Goal: Task Accomplishment & Management: Manage account settings

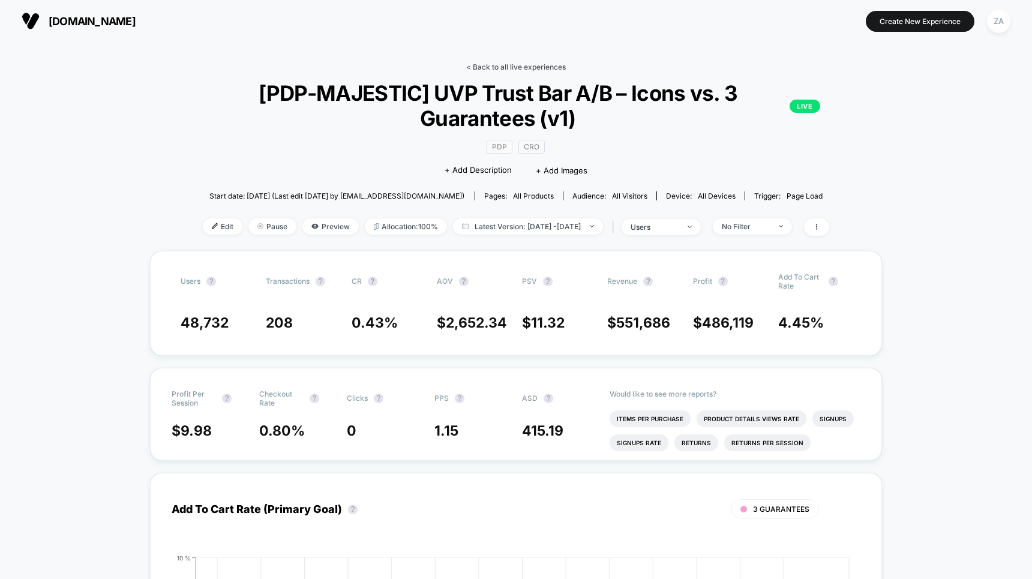
click at [510, 70] on link "< Back to all live experiences" at bounding box center [516, 66] width 100 height 9
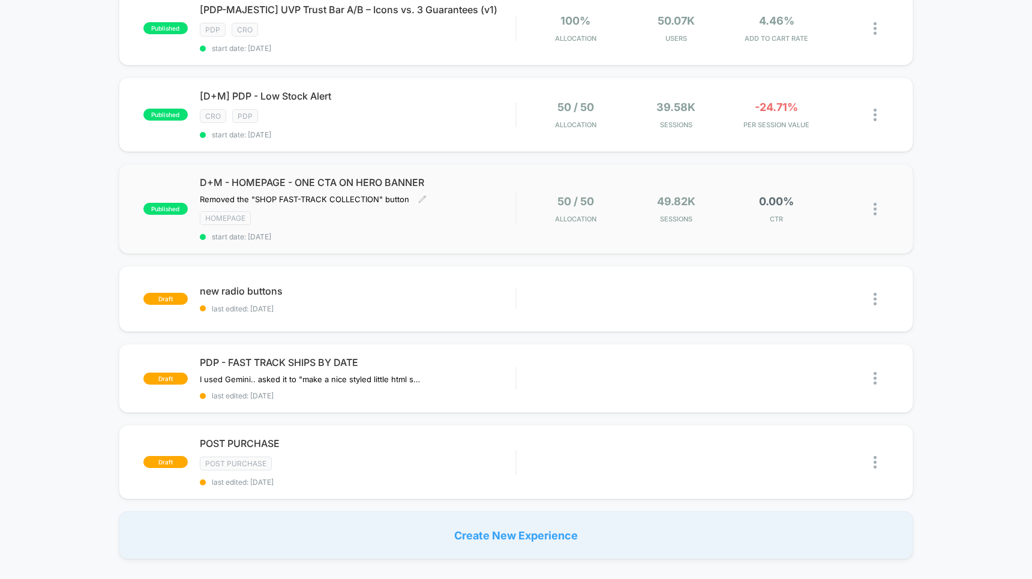
scroll to position [130, 0]
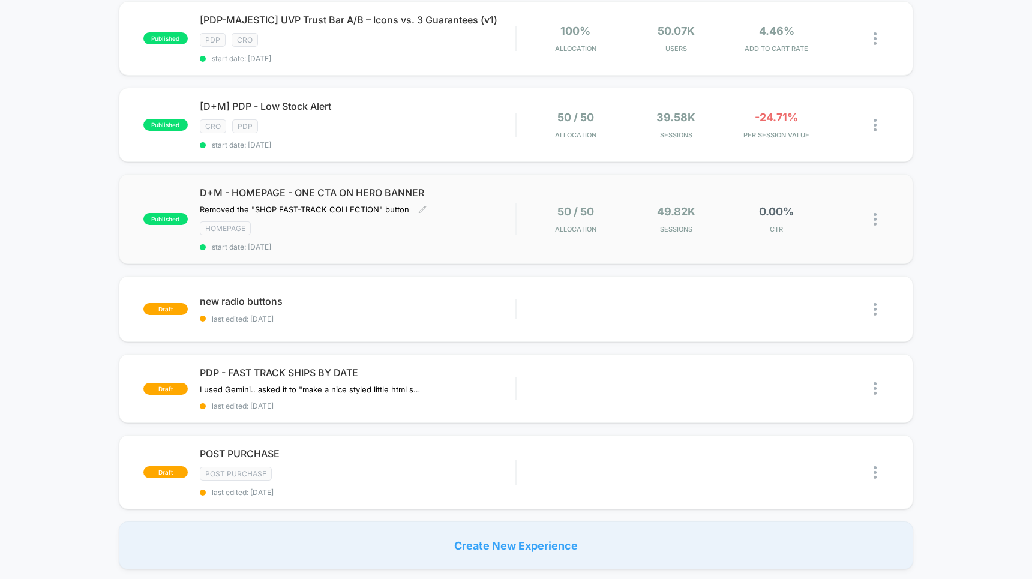
click at [459, 221] on div "HOMEPAGE" at bounding box center [358, 228] width 316 height 14
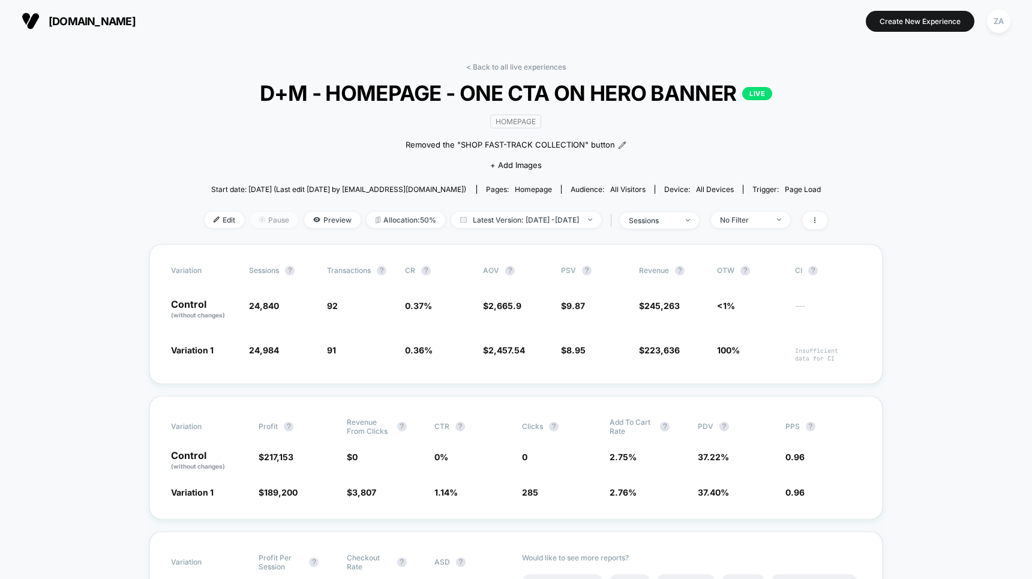
click at [256, 217] on span "Pause" at bounding box center [274, 220] width 48 height 16
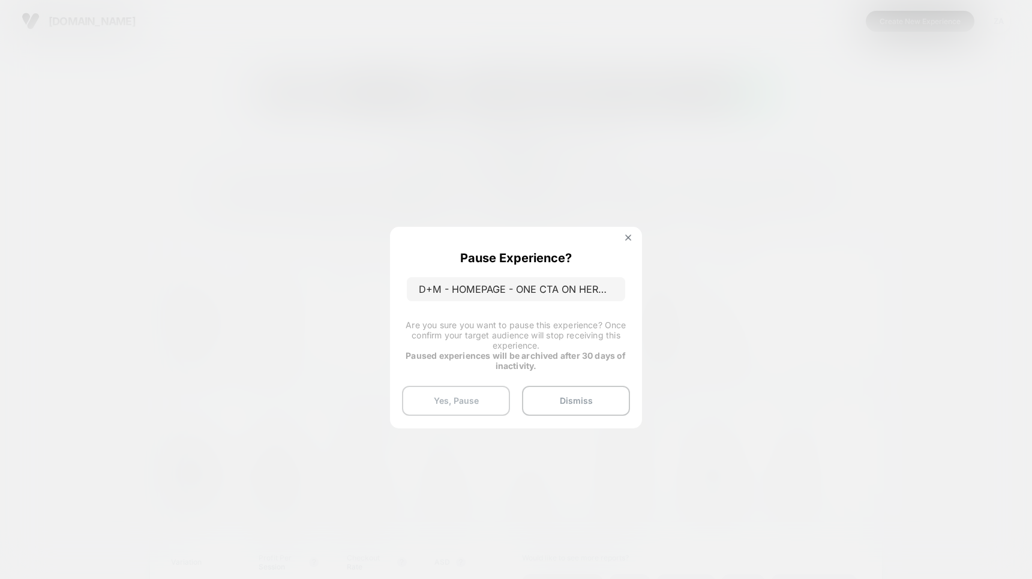
click at [453, 398] on button "Yes, Pause" at bounding box center [456, 401] width 108 height 30
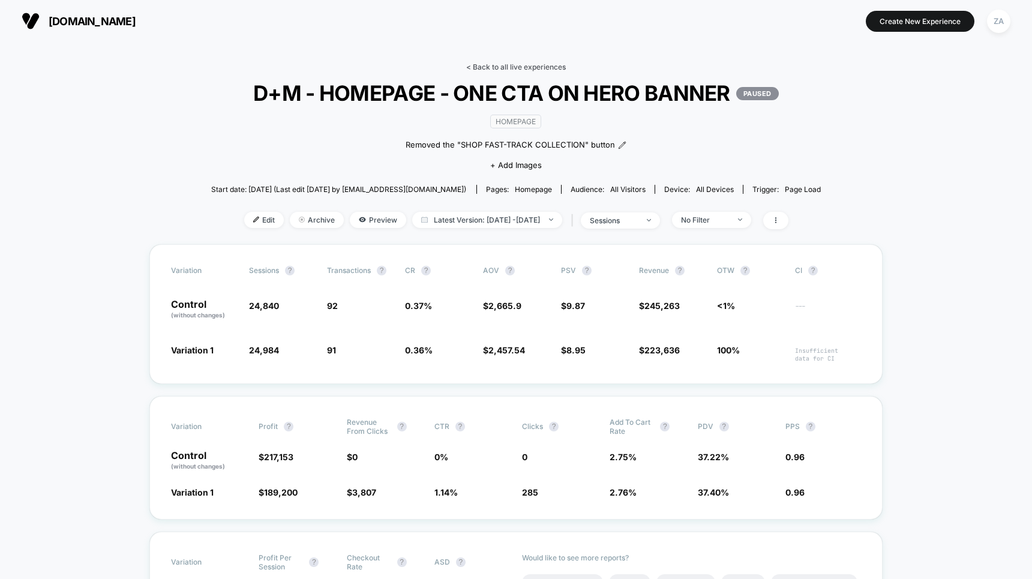
click at [508, 65] on link "< Back to all live experiences" at bounding box center [516, 66] width 100 height 9
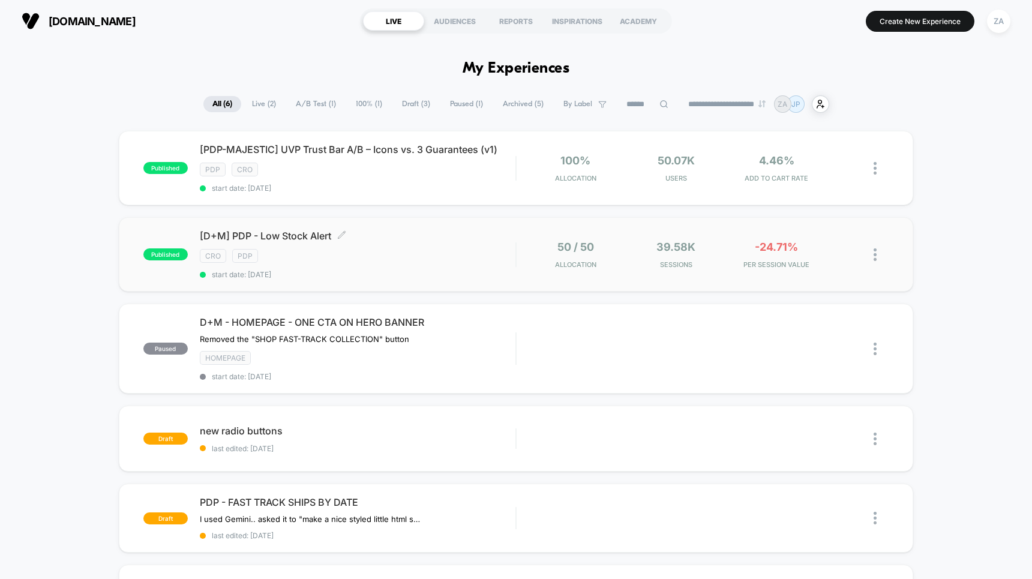
click at [467, 249] on div "CRO PDP" at bounding box center [358, 256] width 316 height 14
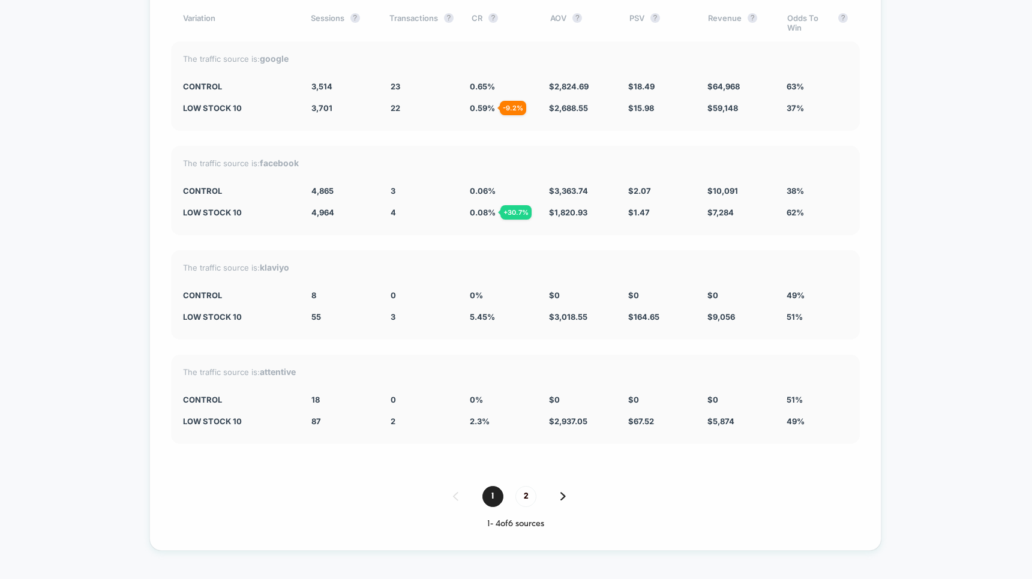
scroll to position [4207, 0]
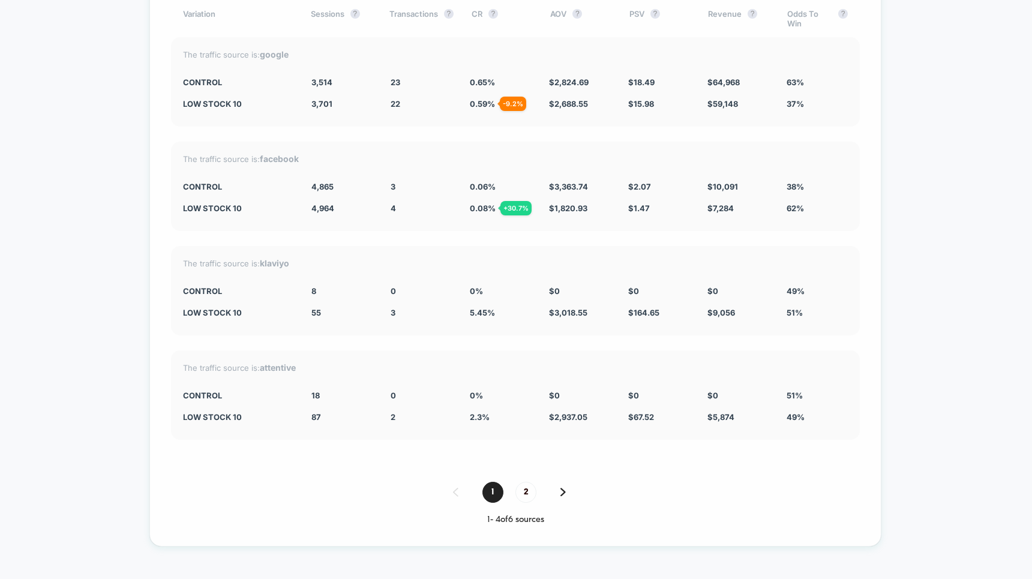
click at [564, 488] on img at bounding box center [563, 492] width 5 height 8
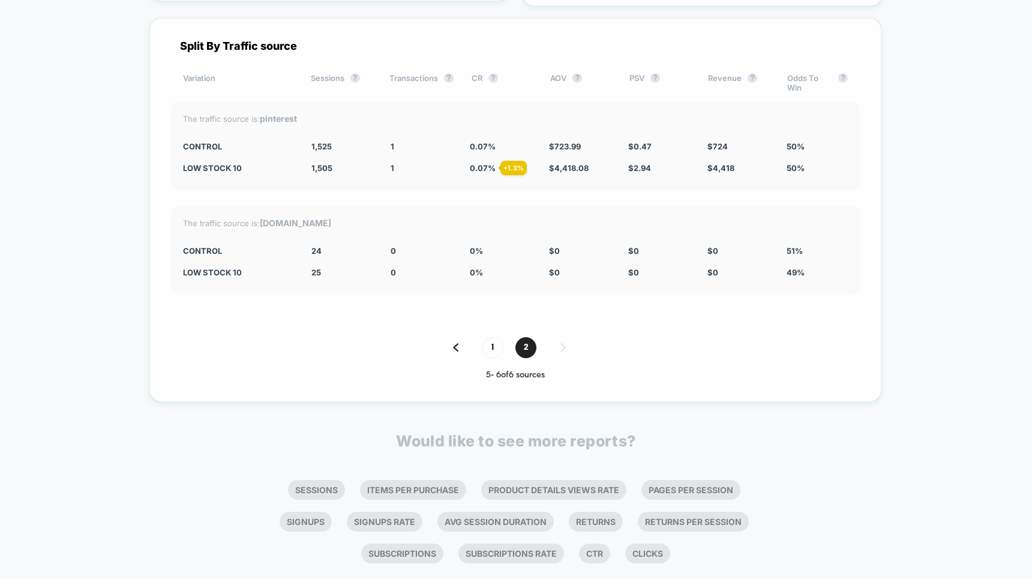
click at [456, 343] on img at bounding box center [455, 347] width 5 height 8
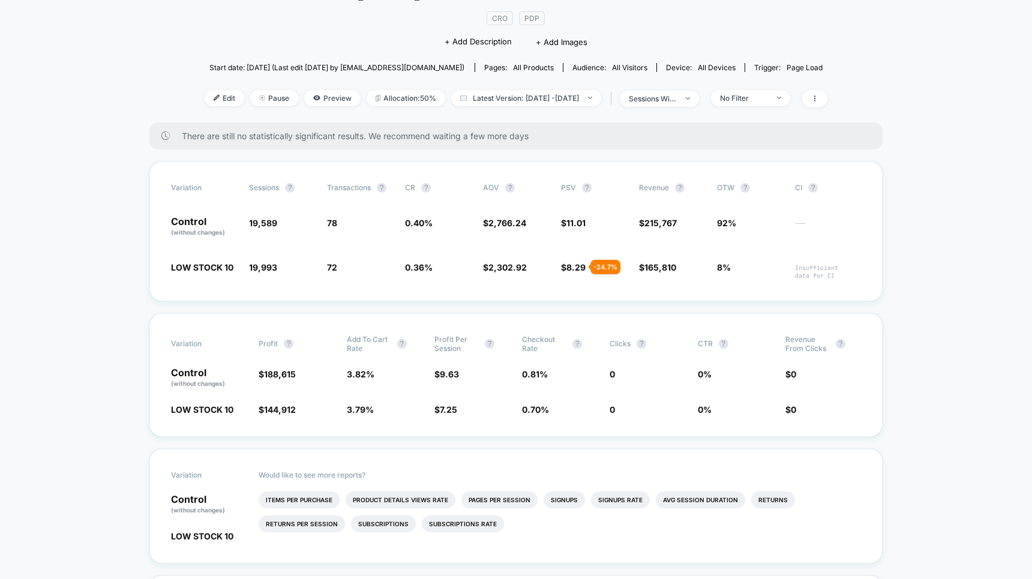
scroll to position [0, 0]
